Goal: Complete application form

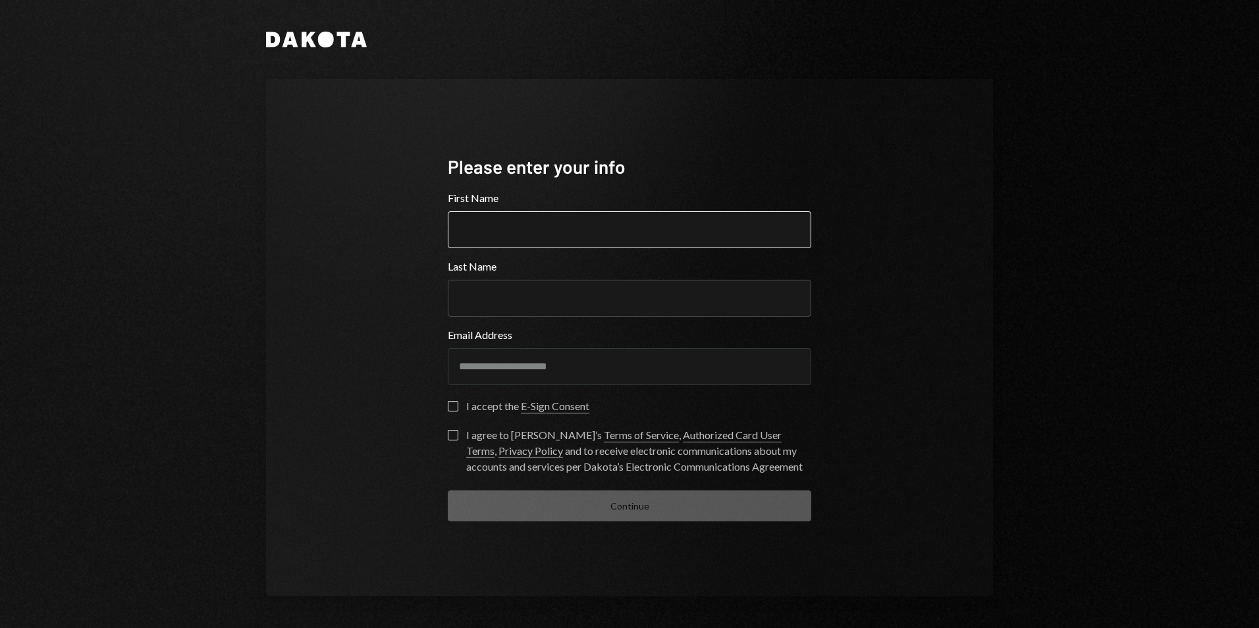
click at [495, 232] on input "First Name" at bounding box center [629, 229] width 363 height 37
type input "*****"
type input "**********"
click at [463, 411] on label "I accept the E-Sign Consent" at bounding box center [519, 407] width 142 height 13
click at [458, 411] on button "I accept the E-Sign Consent" at bounding box center [453, 406] width 11 height 11
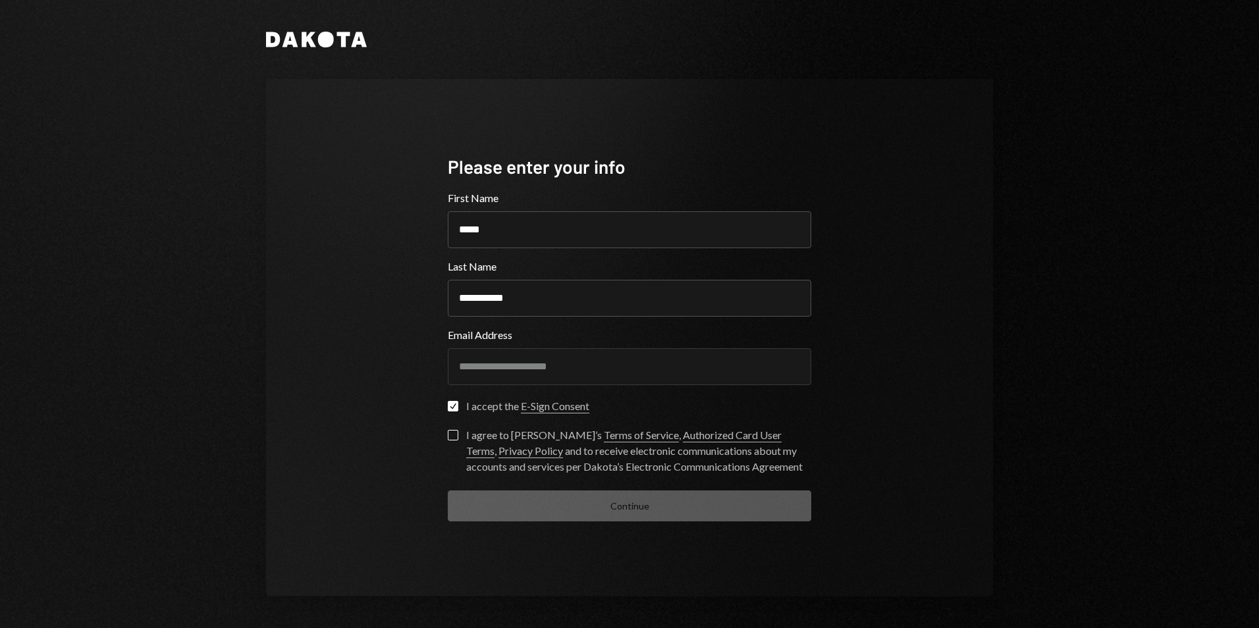
click at [453, 438] on button "I agree to [PERSON_NAME]’s Terms of Service , Authorized Card User Terms , Priv…" at bounding box center [453, 435] width 11 height 11
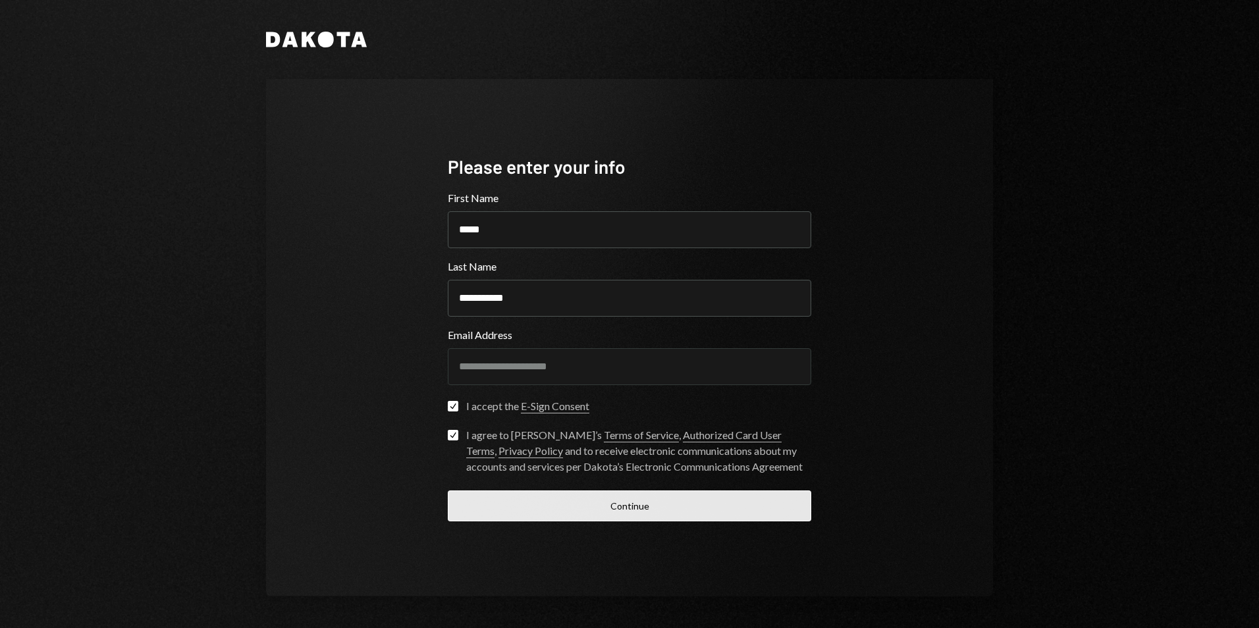
click at [639, 510] on button "Continue" at bounding box center [629, 505] width 363 height 31
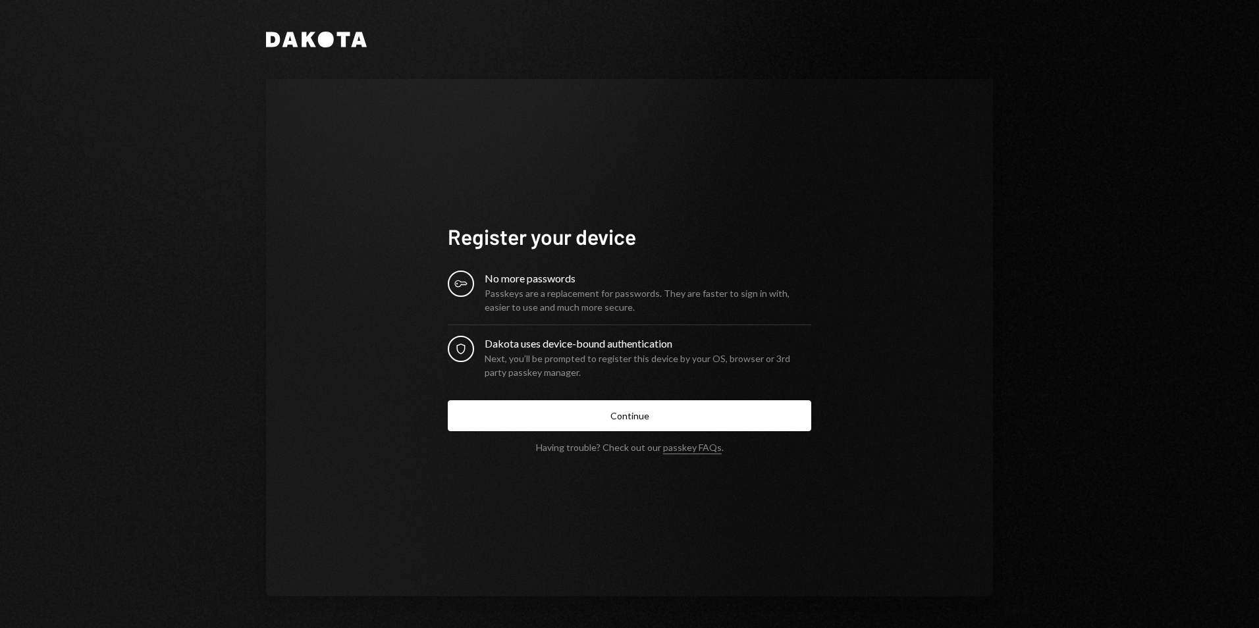
click at [712, 305] on div "Passkeys are a replacement for passwords. They are faster to sign in with, easi…" at bounding box center [648, 300] width 327 height 28
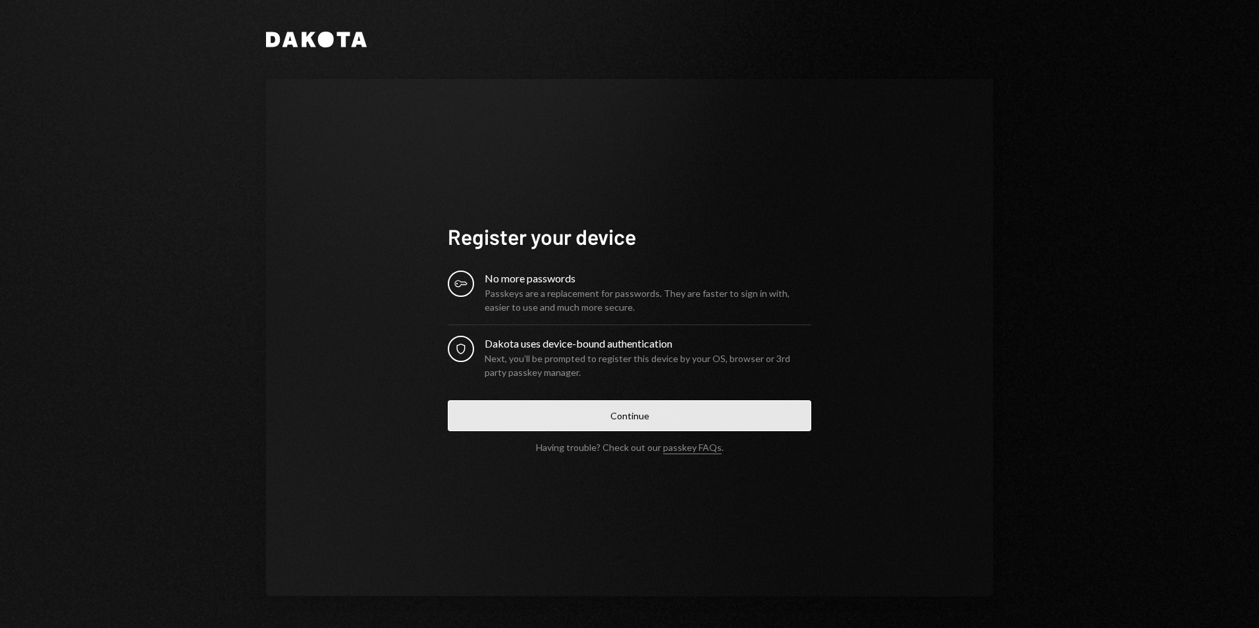
click at [657, 424] on button "Continue" at bounding box center [629, 415] width 363 height 31
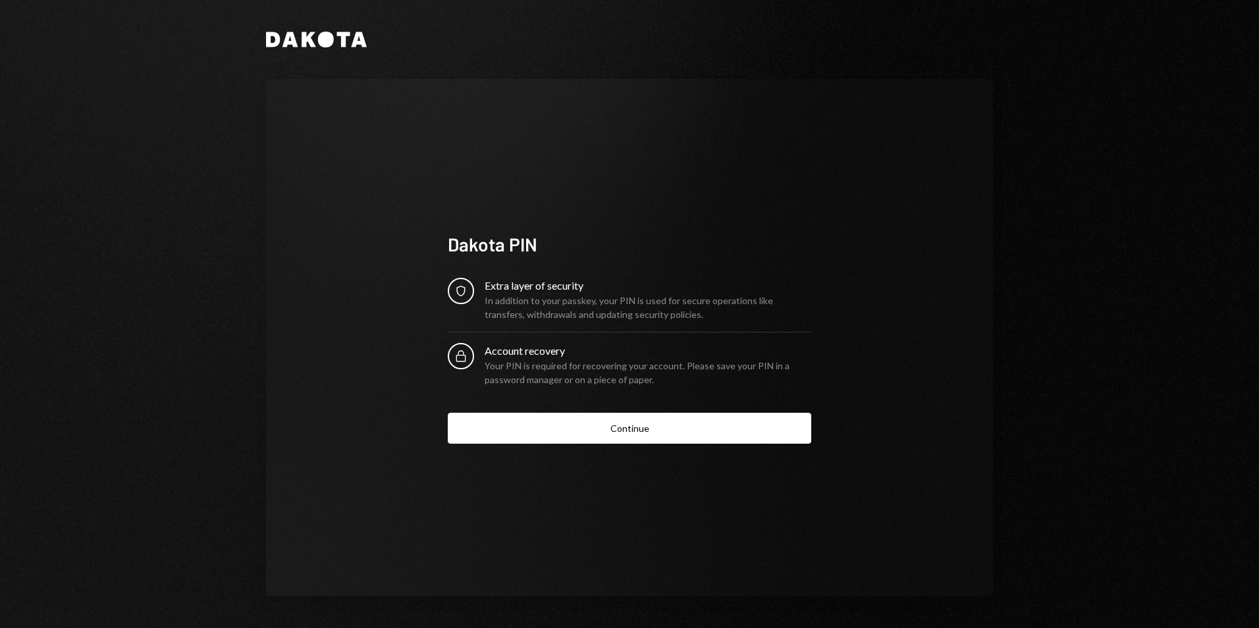
click at [638, 435] on button "Continue" at bounding box center [629, 428] width 363 height 31
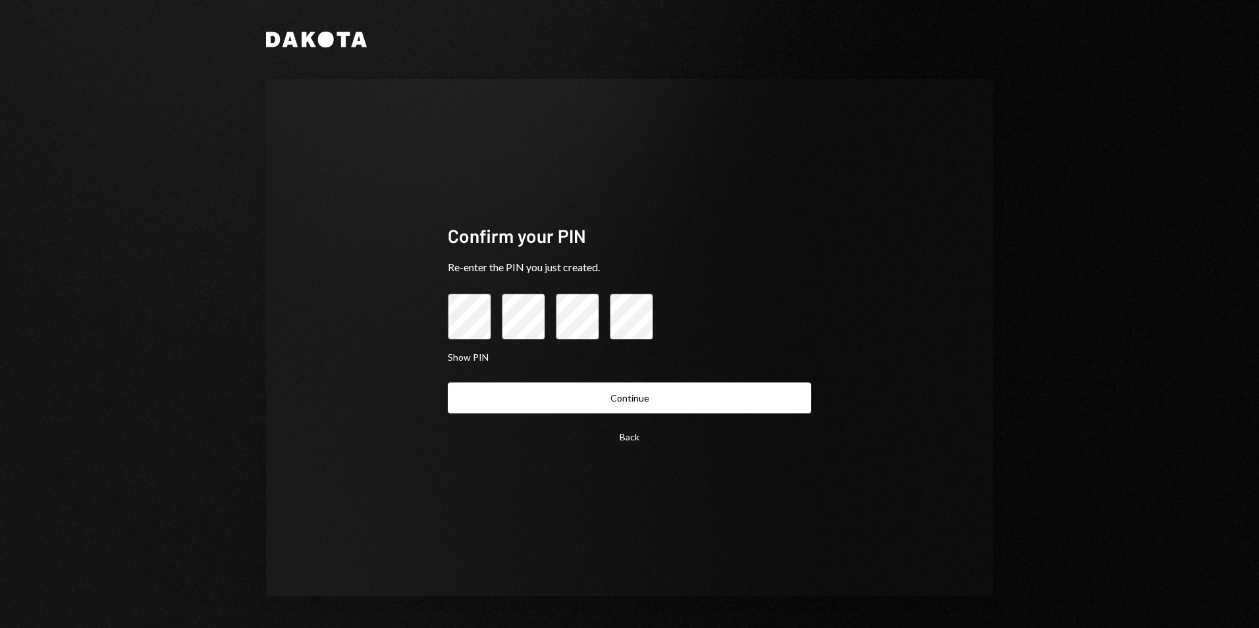
click at [635, 397] on button "Continue" at bounding box center [629, 398] width 363 height 31
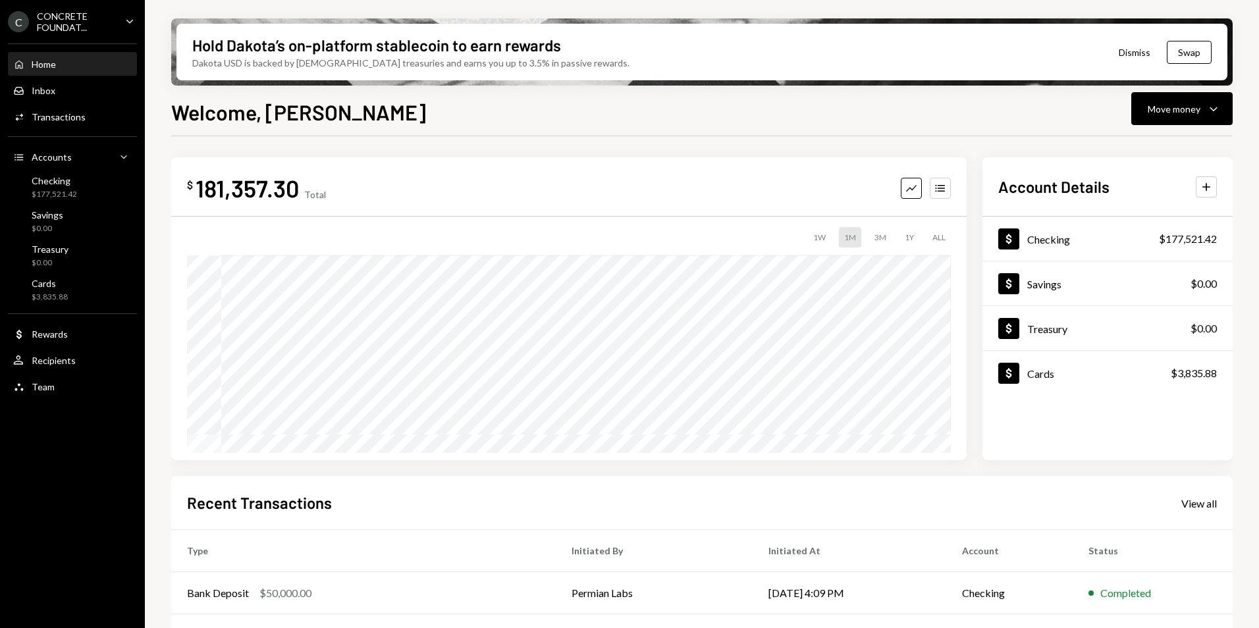
click at [1137, 54] on button "Dismiss" at bounding box center [1134, 52] width 65 height 31
